Goal: Task Accomplishment & Management: Manage account settings

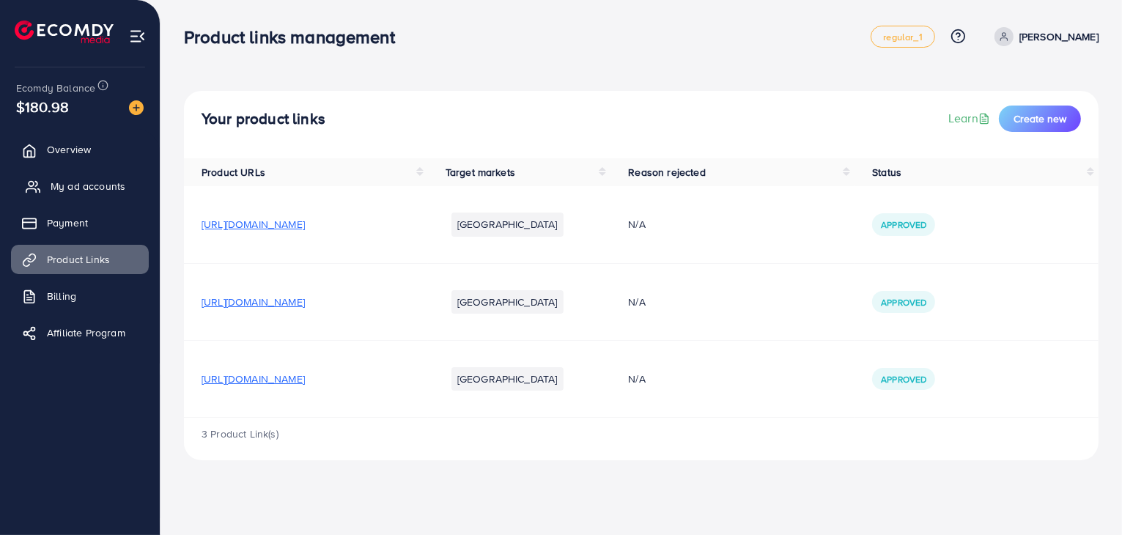
click at [73, 188] on span "My ad accounts" at bounding box center [88, 186] width 75 height 15
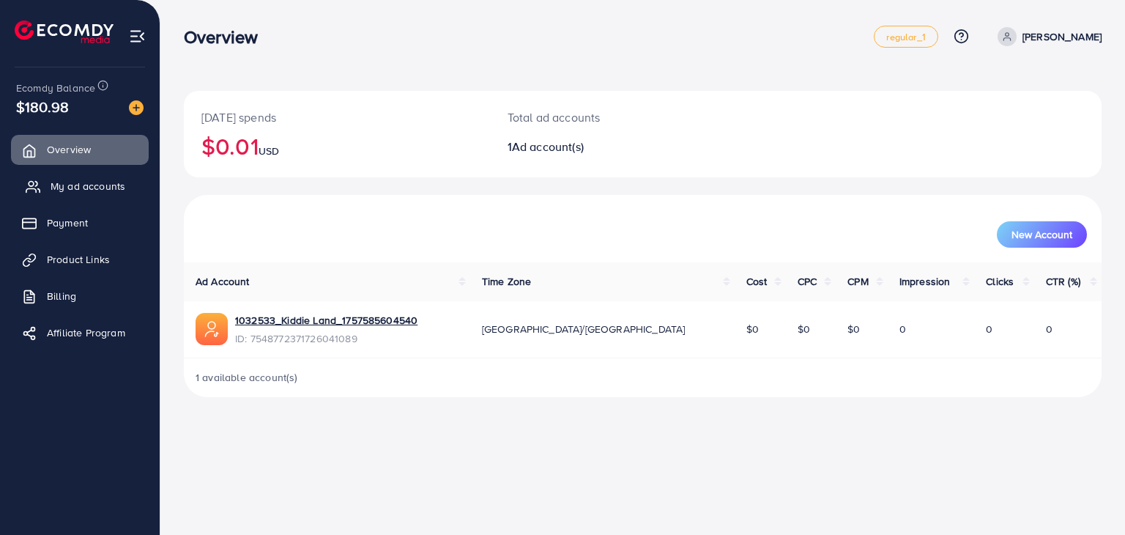
click at [110, 190] on span "My ad accounts" at bounding box center [88, 186] width 75 height 15
